Goal: Navigation & Orientation: Understand site structure

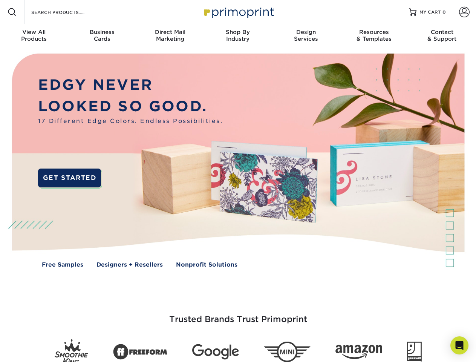
click at [238, 181] on img at bounding box center [237, 166] width 471 height 236
click at [12, 12] on span at bounding box center [12, 12] width 9 height 9
click at [464, 12] on span at bounding box center [464, 12] width 11 height 11
click at [34, 36] on div "View All Products" at bounding box center [34, 36] width 68 height 14
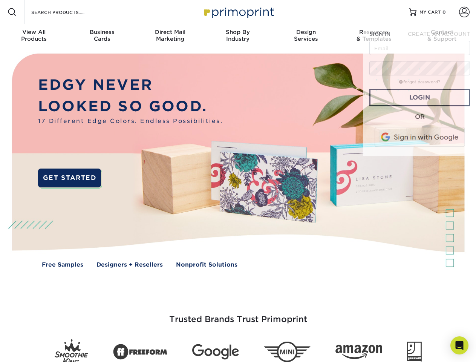
click at [102, 36] on div "Business Cards" at bounding box center [102, 36] width 68 height 14
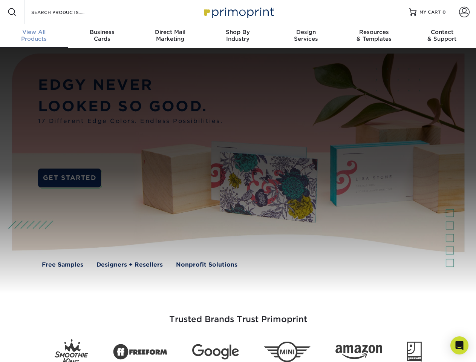
click at [170, 36] on div "Direct Mail Marketing" at bounding box center [170, 36] width 68 height 14
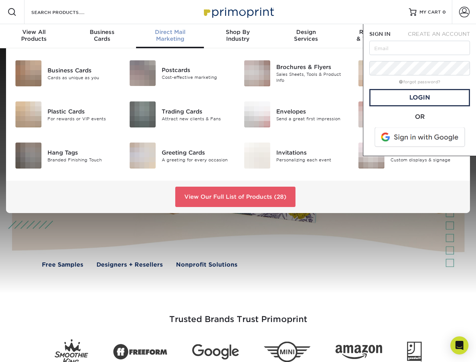
click at [238, 36] on div "Shop By Industry" at bounding box center [238, 36] width 68 height 14
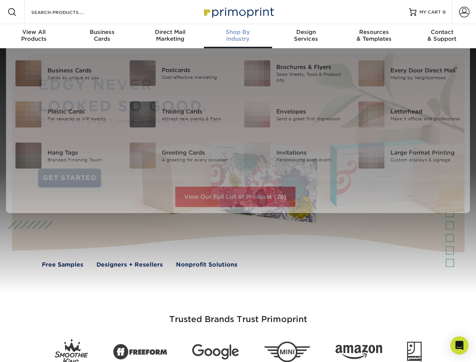
click at [306, 36] on div "Design Services" at bounding box center [306, 36] width 68 height 14
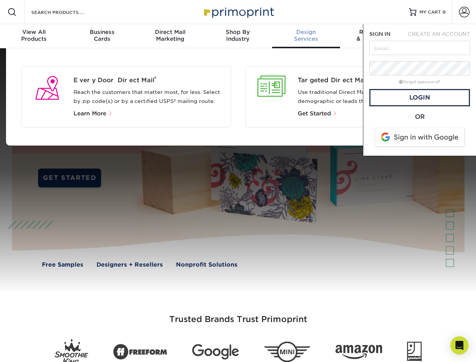
click at [374, 36] on span "SIGN IN" at bounding box center [379, 34] width 21 height 6
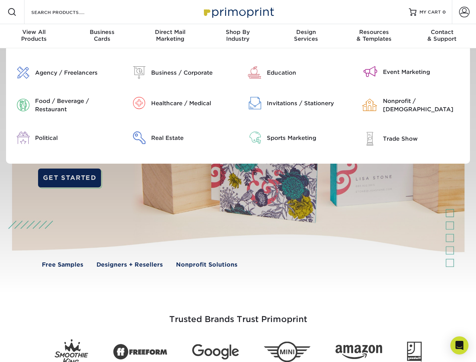
click at [442, 36] on div "Contact & Support" at bounding box center [442, 36] width 68 height 14
